Goal: Transaction & Acquisition: Purchase product/service

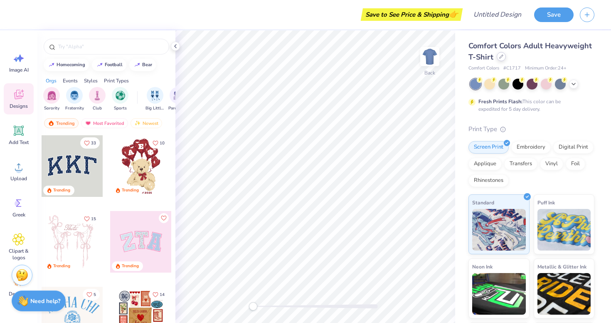
click at [502, 57] on icon at bounding box center [501, 56] width 4 height 4
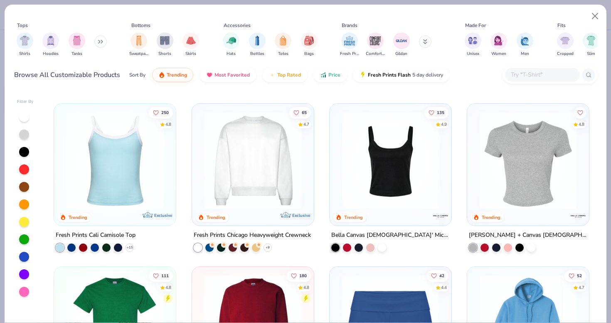
scroll to position [320, 0]
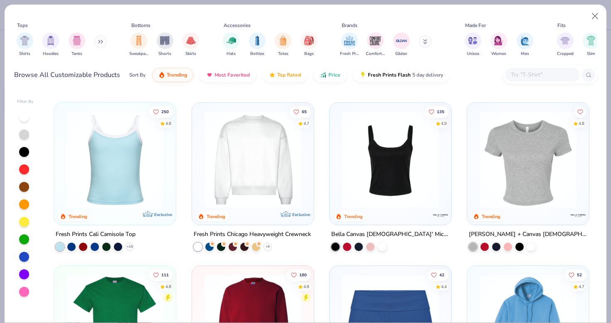
click at [382, 195] on img at bounding box center [390, 159] width 105 height 97
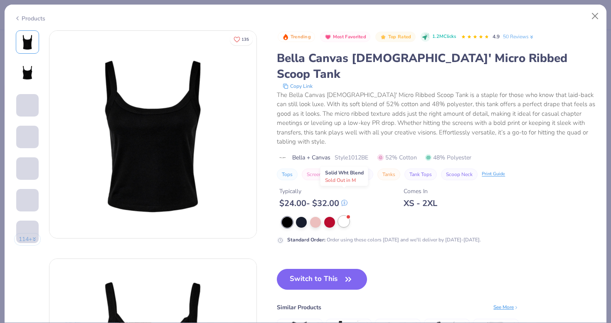
click at [345, 216] on div at bounding box center [343, 221] width 11 height 11
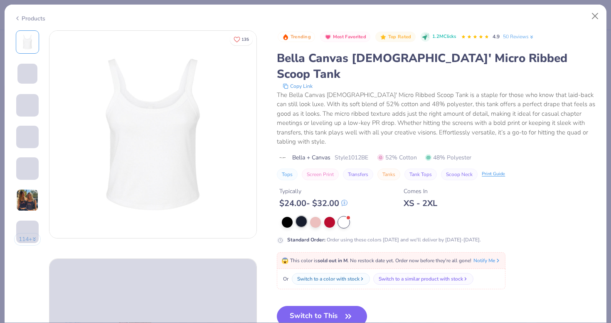
click at [303, 216] on div at bounding box center [301, 221] width 11 height 11
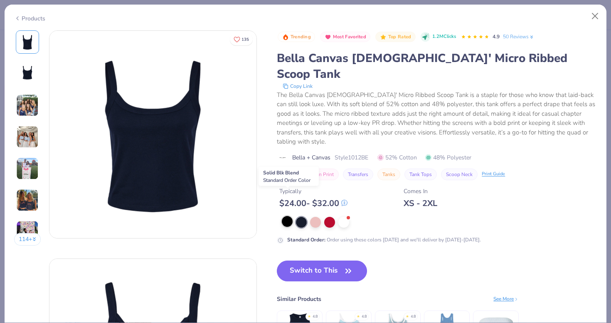
click at [287, 216] on div at bounding box center [287, 221] width 11 height 11
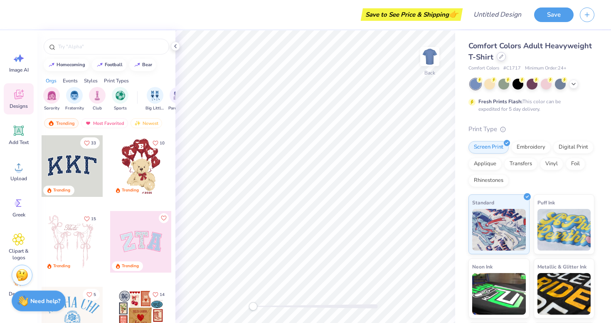
click at [503, 59] on div at bounding box center [501, 56] width 9 height 9
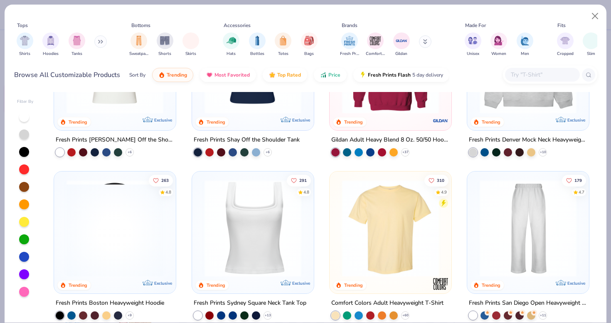
scroll to position [86, 0]
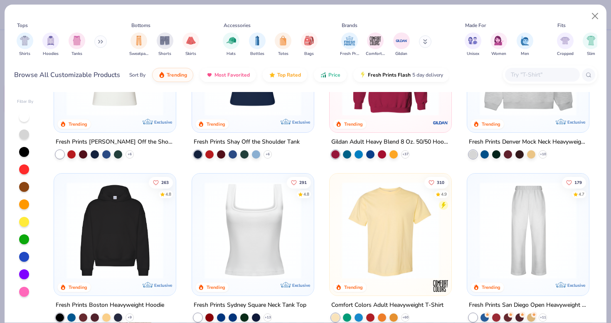
click at [259, 213] on img at bounding box center [252, 230] width 105 height 97
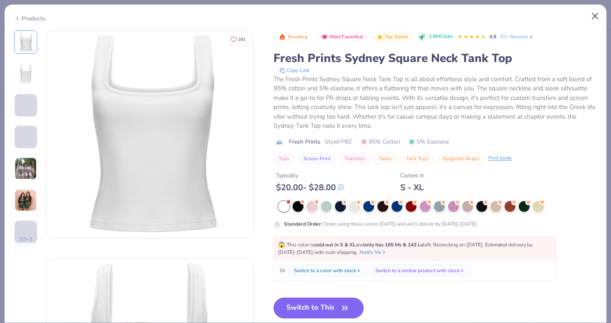
click at [597, 17] on button "Close" at bounding box center [595, 16] width 16 height 16
